Goal: Information Seeking & Learning: Learn about a topic

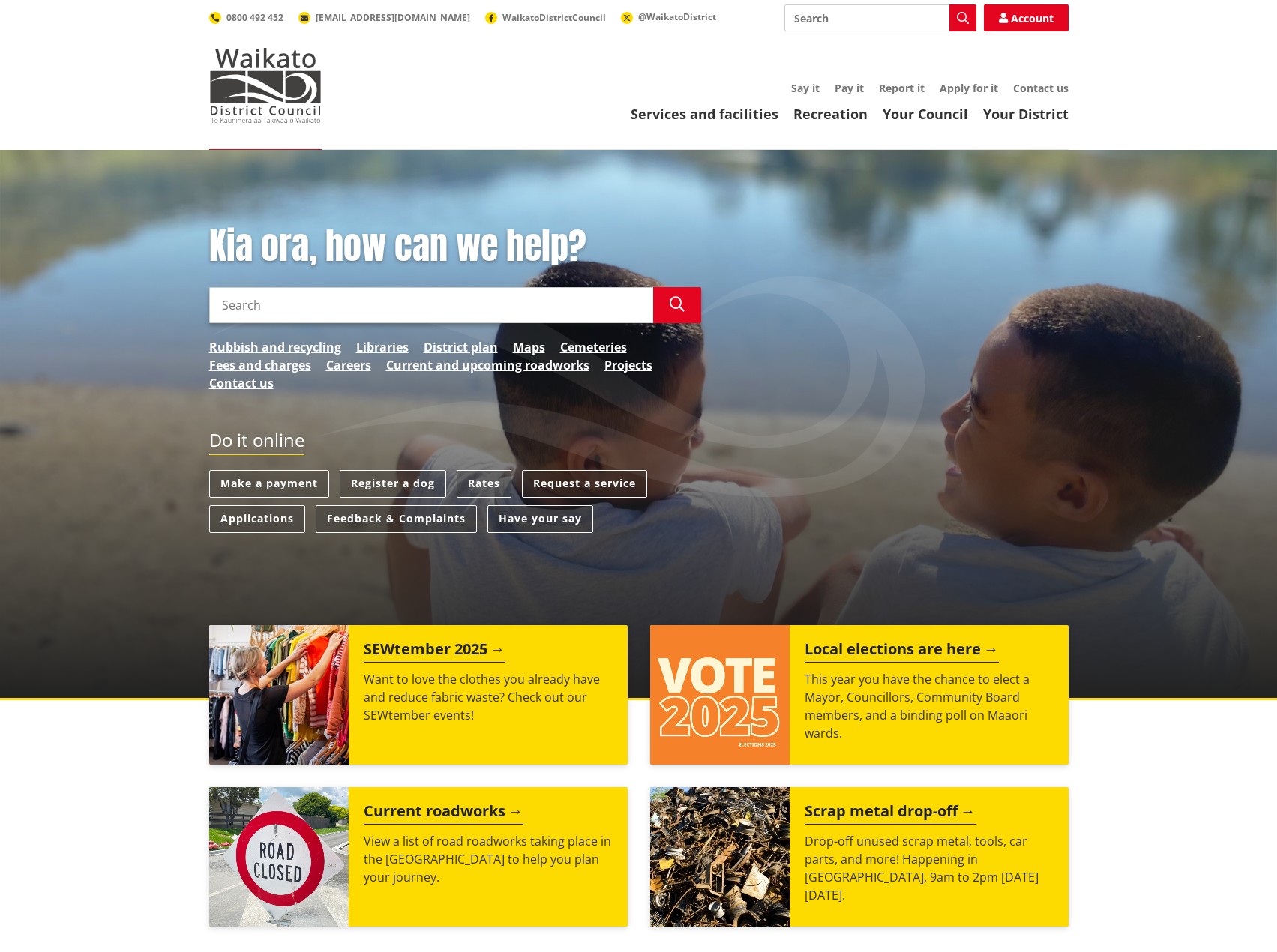
click at [300, 295] on input "Search" at bounding box center [431, 305] width 444 height 36
type input "district plan"
click at [672, 298] on icon "button" at bounding box center [677, 304] width 15 height 15
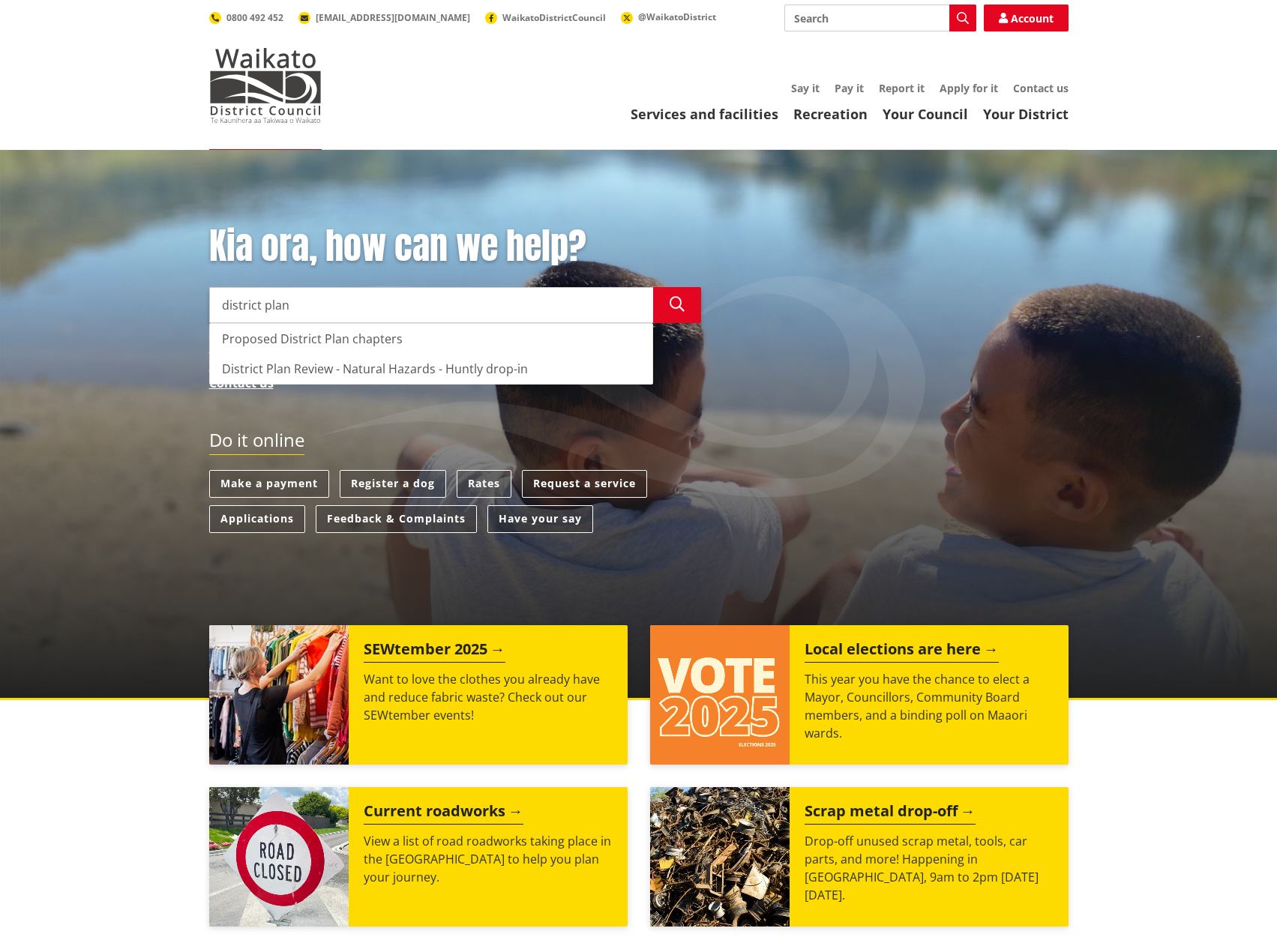
click at [311, 309] on input "district plan" at bounding box center [431, 305] width 444 height 36
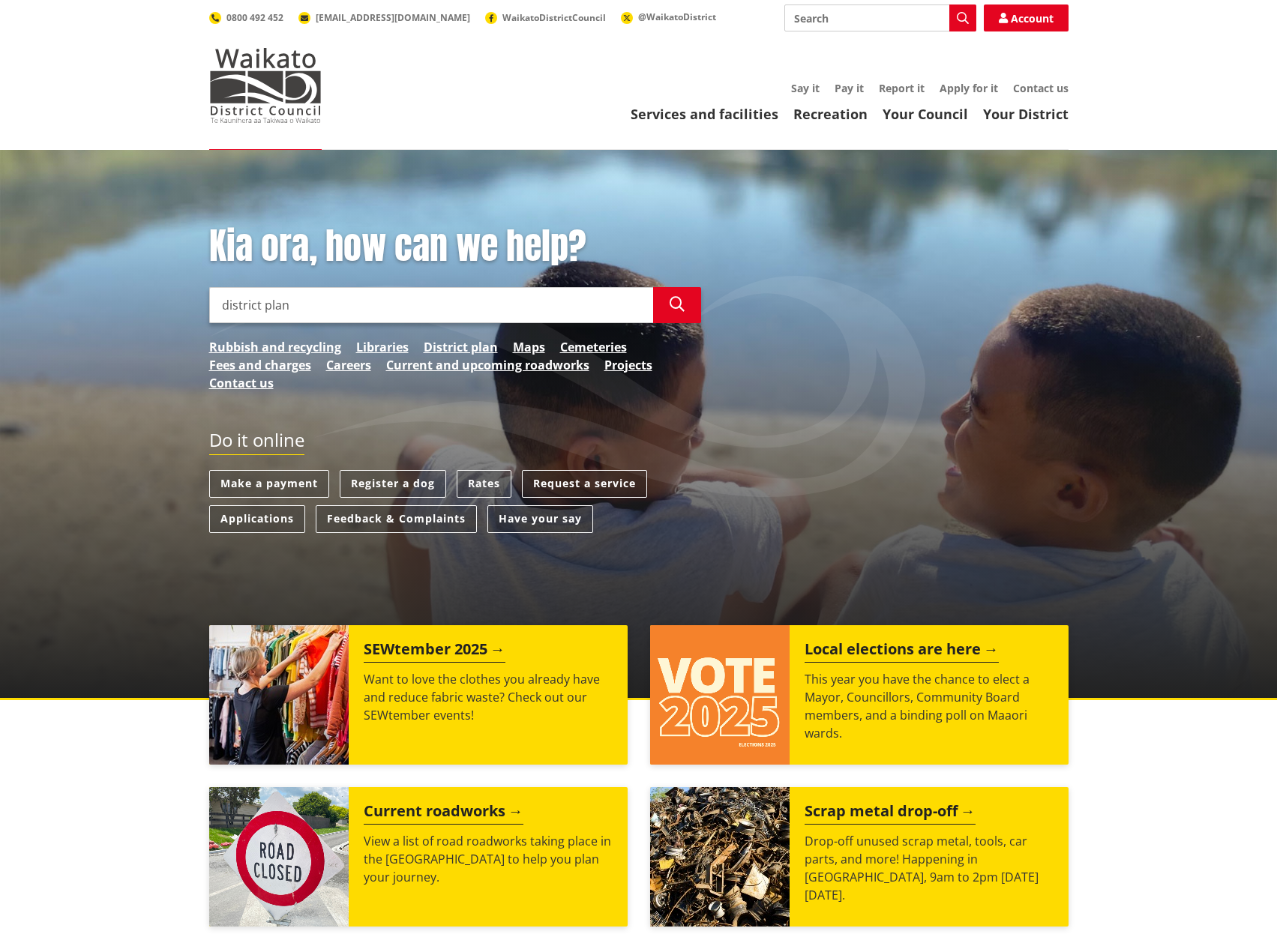
drag, startPoint x: 868, startPoint y: 3, endPoint x: 862, endPoint y: 13, distance: 11.7
click at [865, 9] on header "Toggle search Toggle navigation Services and facilities Recreation Your Council…" at bounding box center [638, 75] width 1277 height 150
click at [849, 20] on input "Search" at bounding box center [880, 18] width 192 height 27
click at [851, 20] on input "Search" at bounding box center [880, 18] width 192 height 27
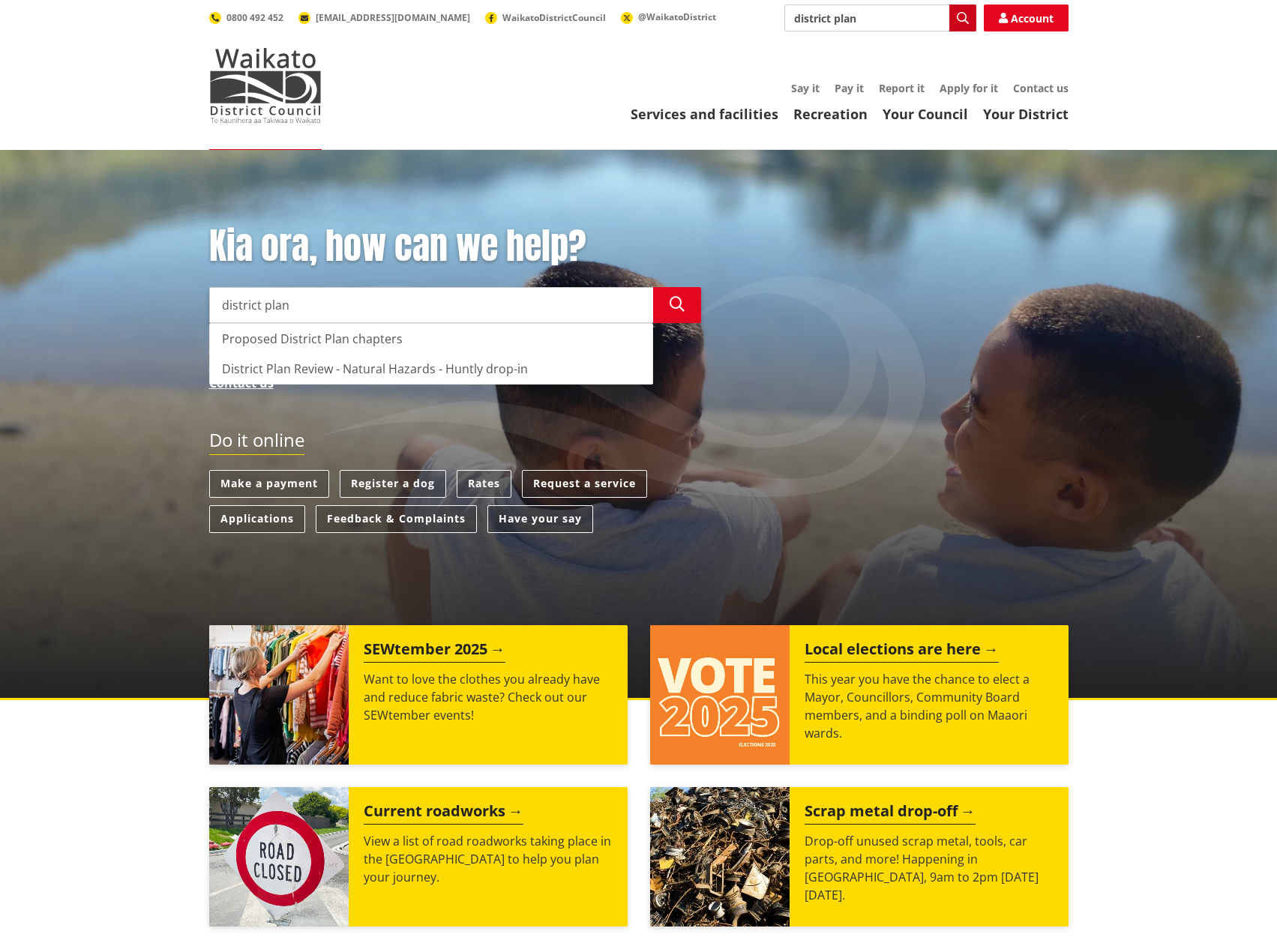
type input "district plan"
click at [961, 24] on button "Search" at bounding box center [963, 18] width 27 height 27
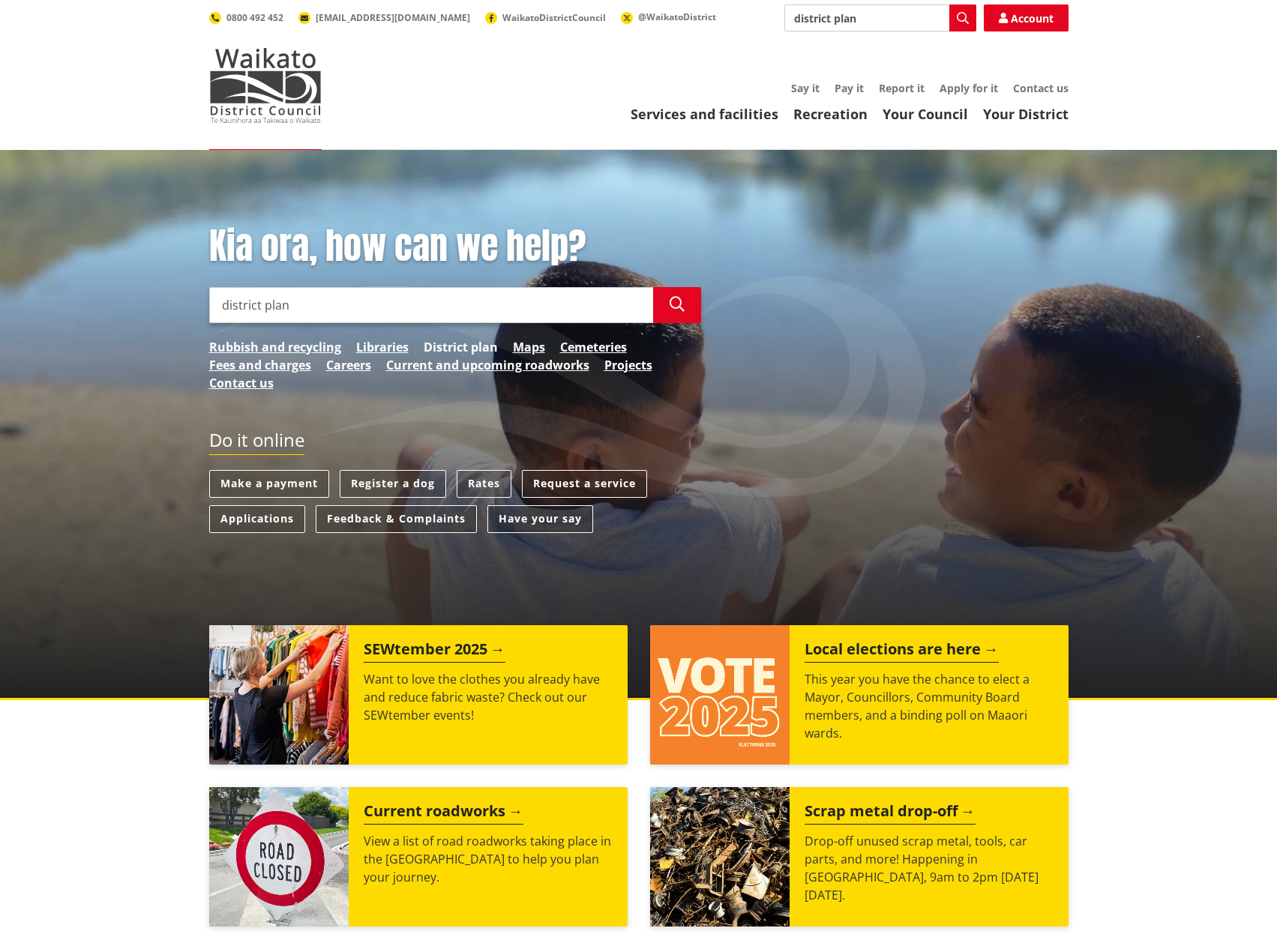
click at [482, 348] on link "District plan" at bounding box center [460, 348] width 74 height 18
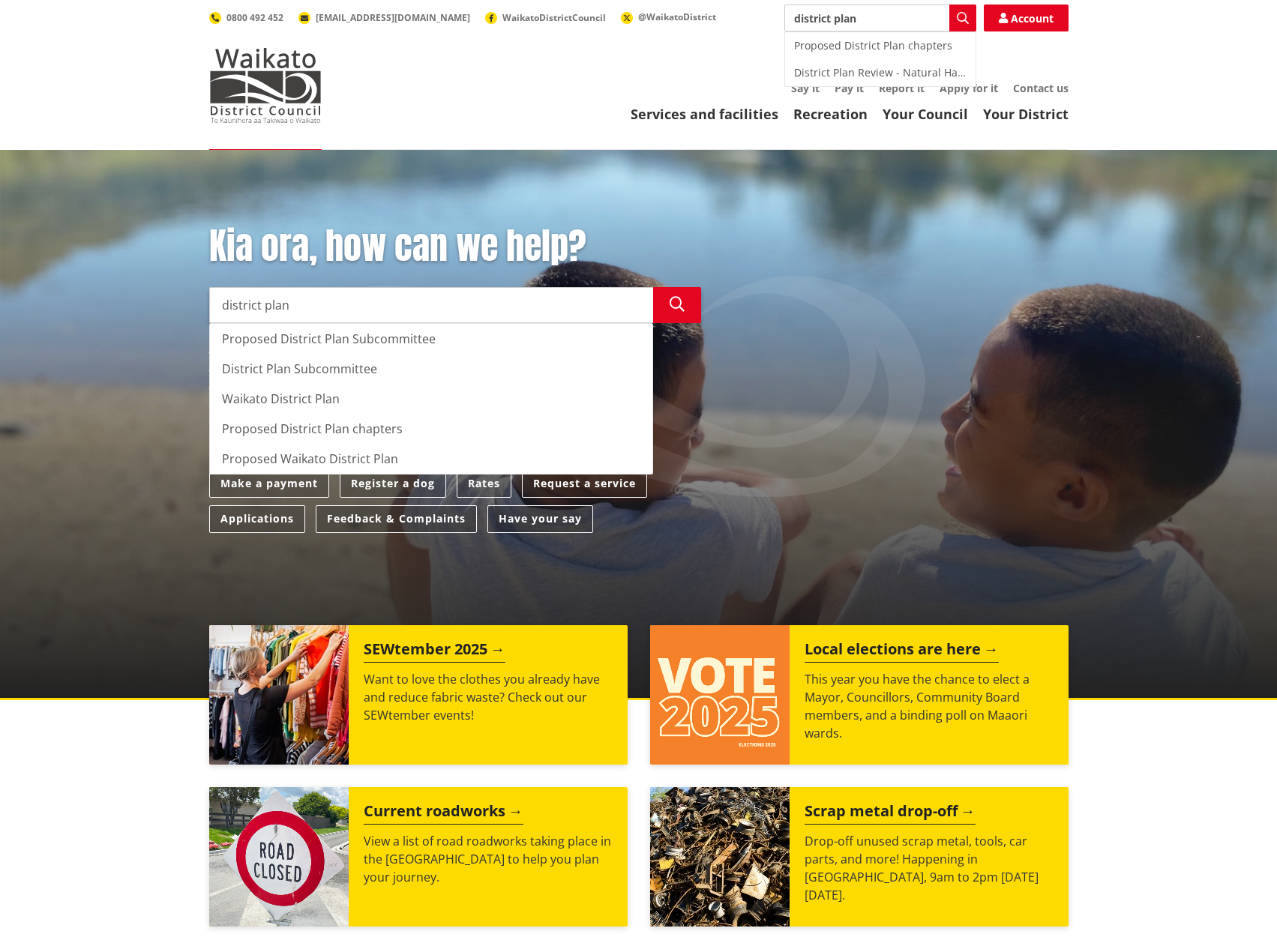
click at [898, 263] on div "Kia ora, how can we help? Search district plan Search Proposed District Plan Su…" at bounding box center [638, 316] width 882 height 183
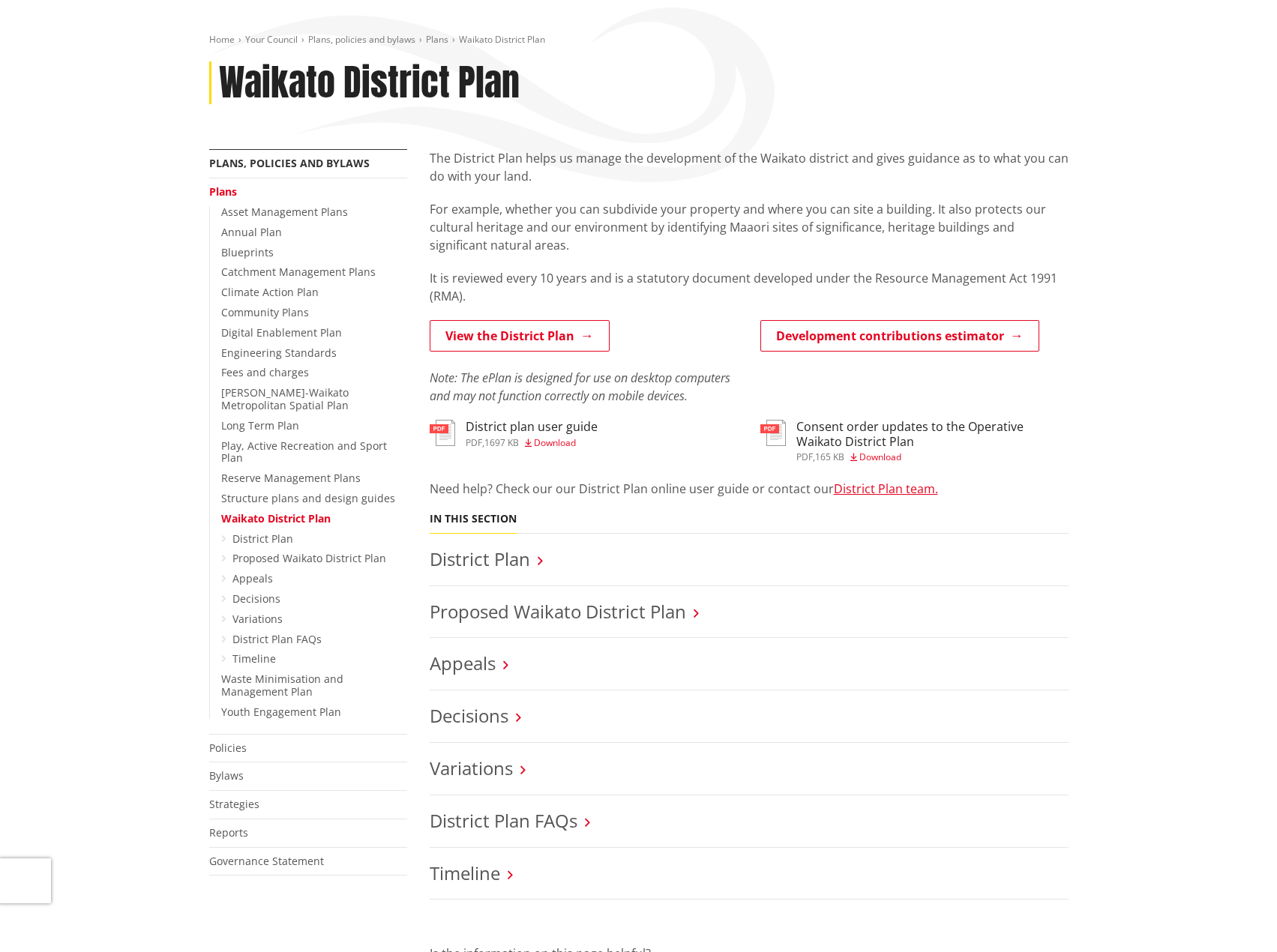
scroll to position [450, 0]
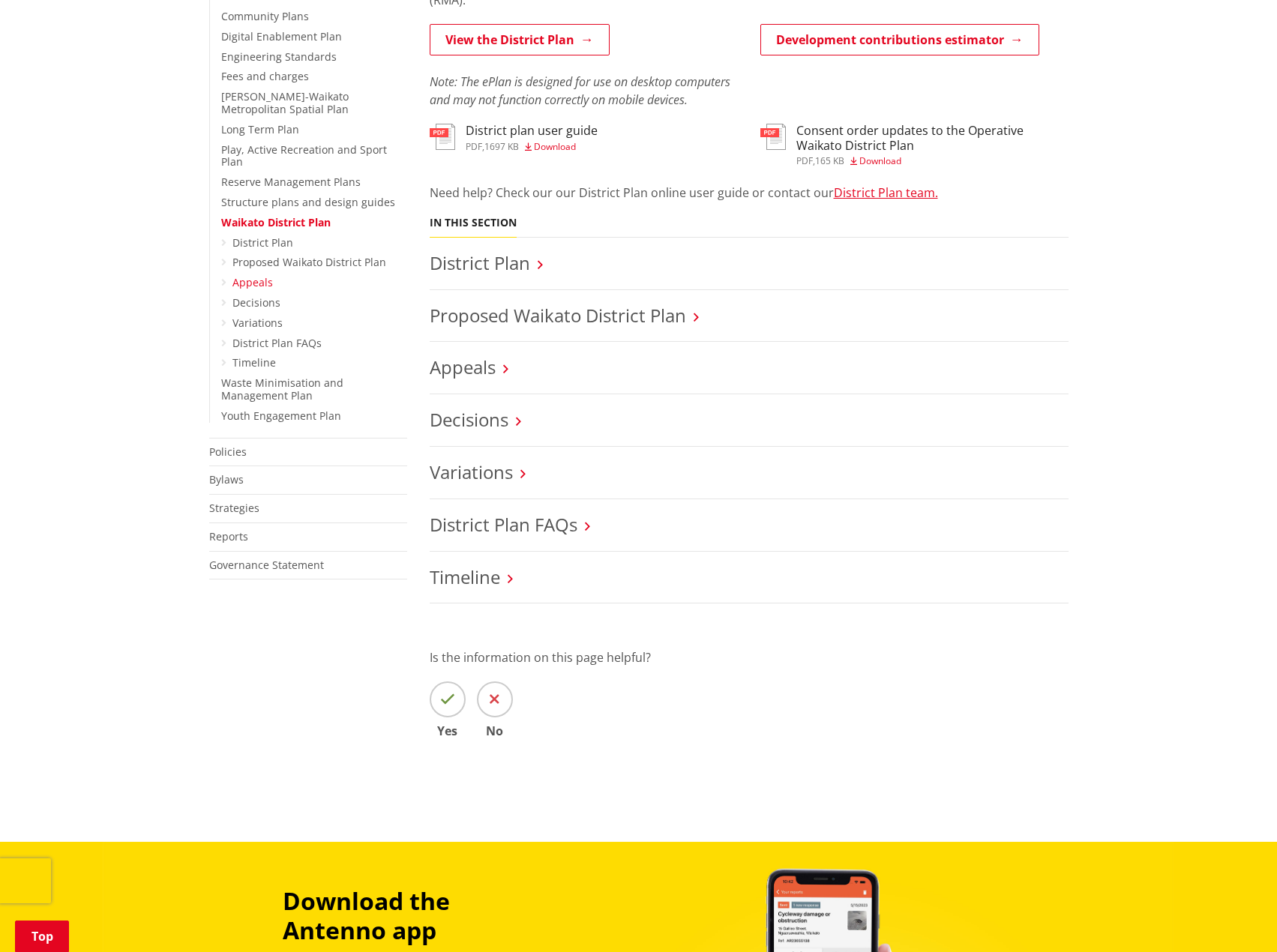
click at [257, 275] on link "Appeals" at bounding box center [253, 282] width 41 height 14
click at [463, 372] on link "Appeals" at bounding box center [462, 367] width 66 height 25
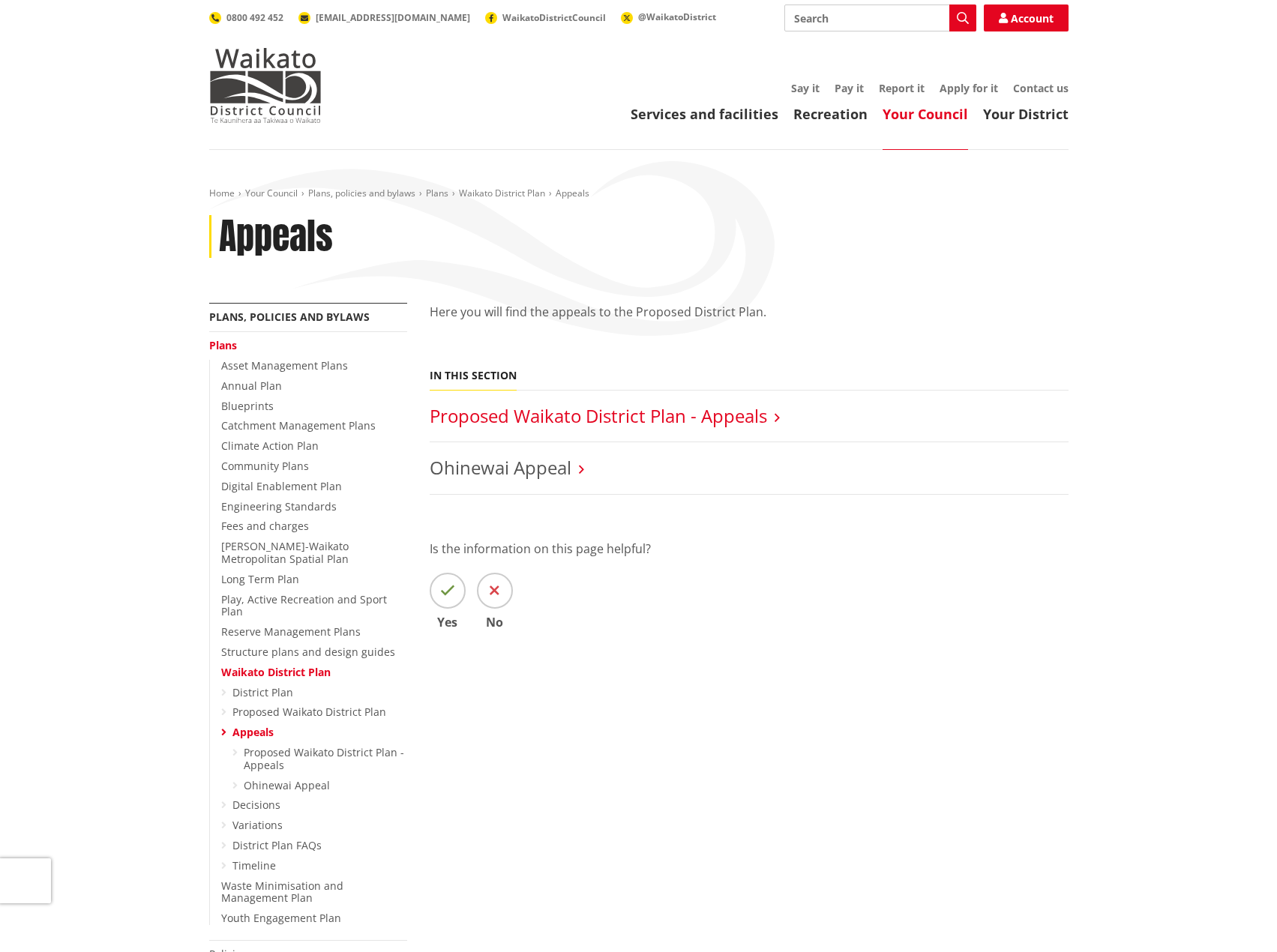
click at [751, 417] on link "Proposed Waikato District Plan - Appeals" at bounding box center [598, 416] width 338 height 25
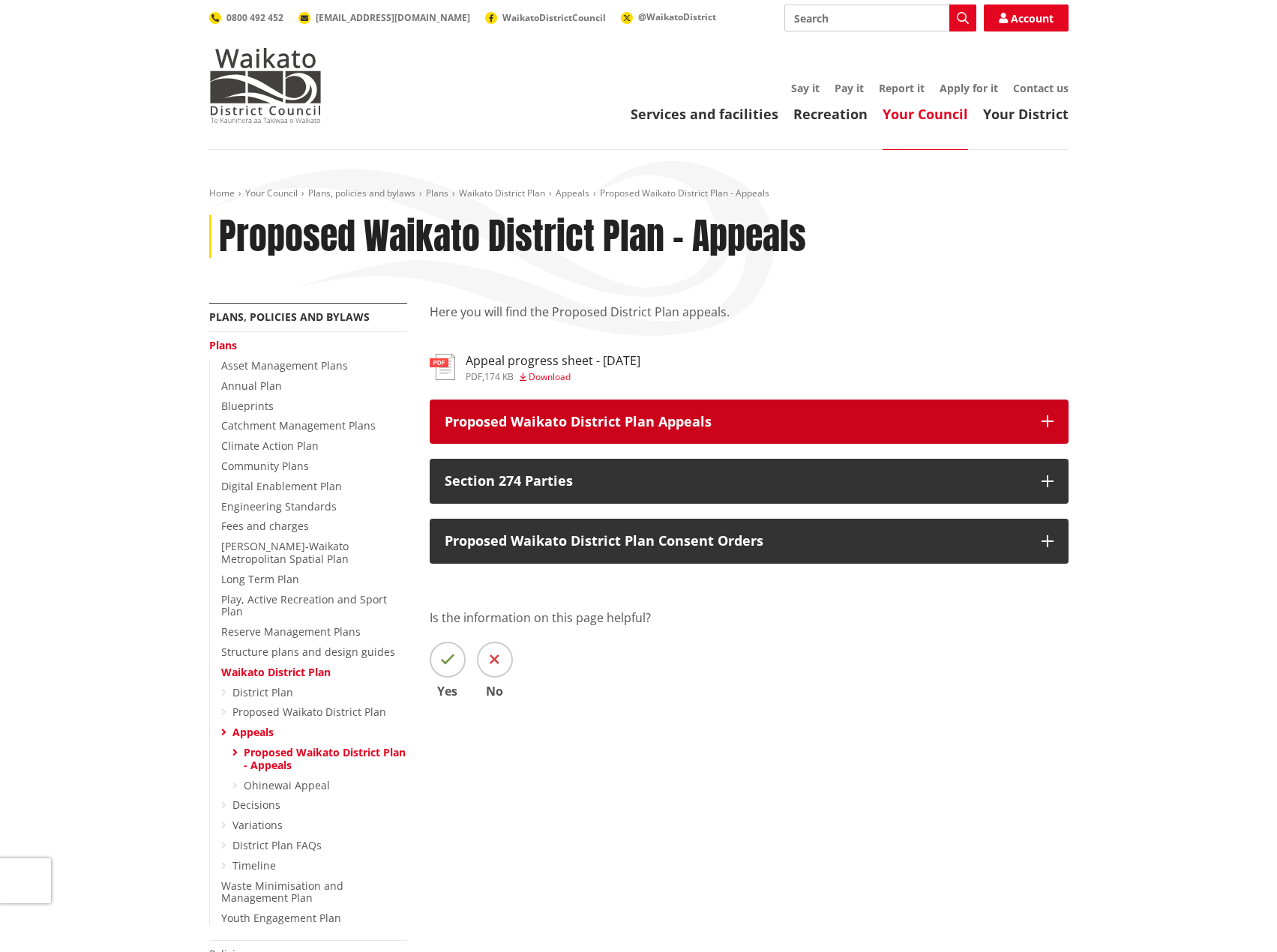
click at [669, 421] on p "Proposed Waikato District Plan Appeals" at bounding box center [735, 422] width 582 height 15
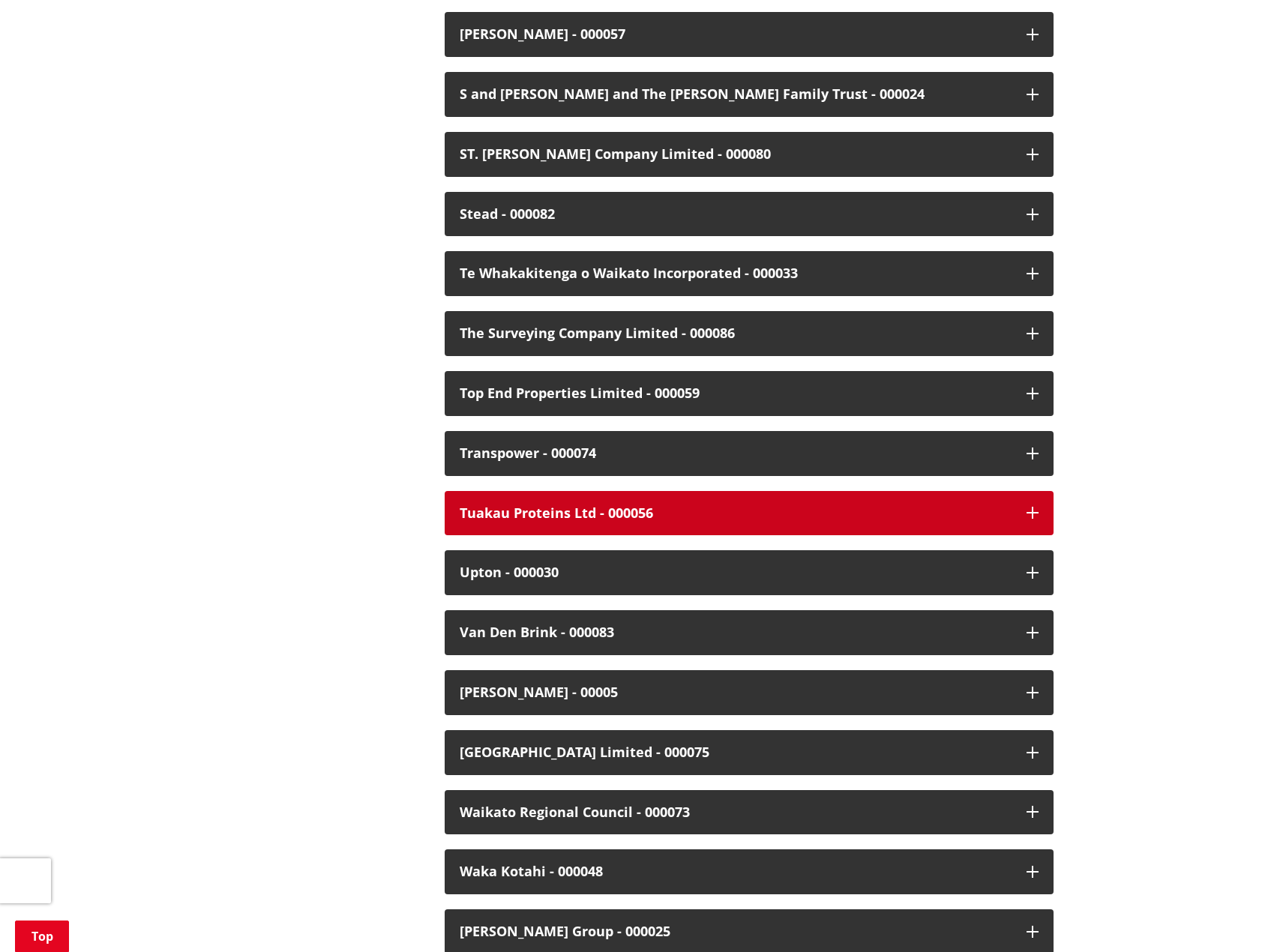
scroll to position [3525, 0]
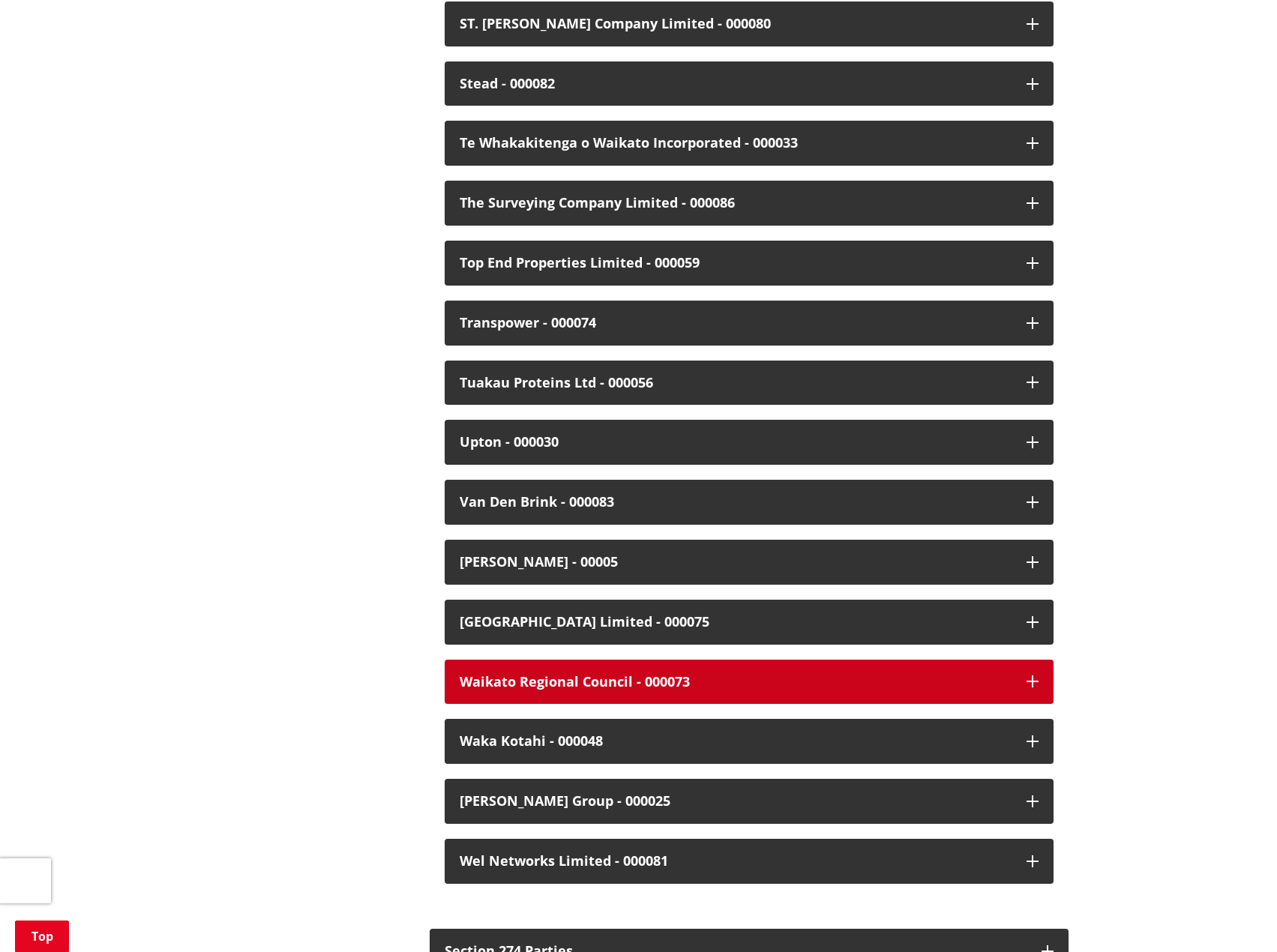
click at [570, 675] on div "Waikato Regional Council - 000073" at bounding box center [735, 683] width 552 height 15
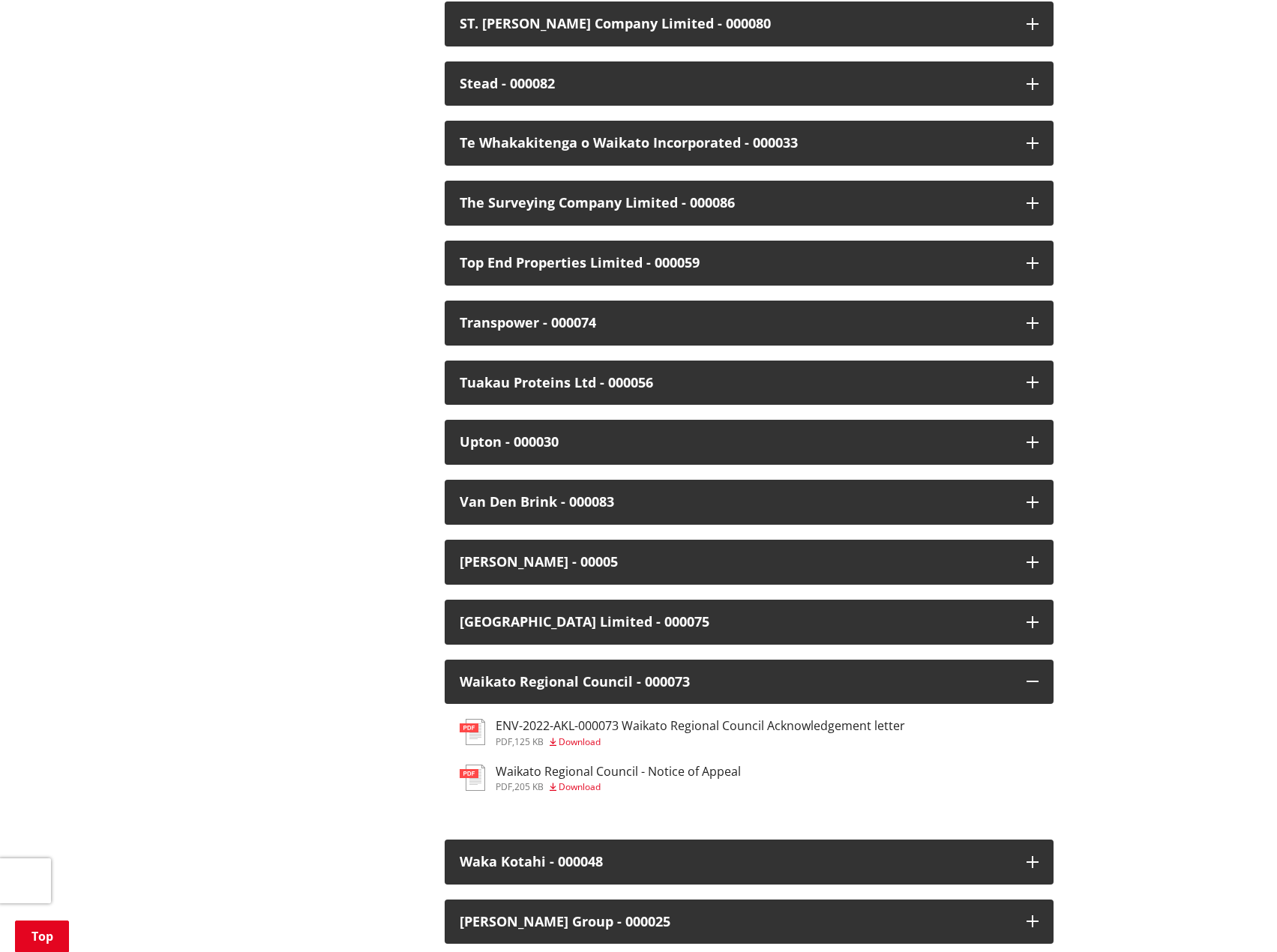
click at [679, 765] on h3 "Waikato Regional Council - Notice of Appeal" at bounding box center [618, 772] width 245 height 14
